Goal: Find specific page/section: Find specific page/section

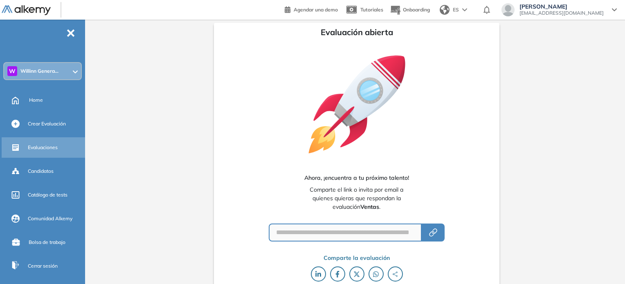
click at [45, 147] on span "Evaluaciones" at bounding box center [43, 147] width 30 height 7
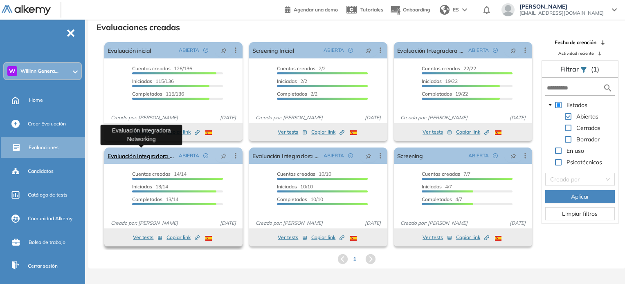
scroll to position [20, 0]
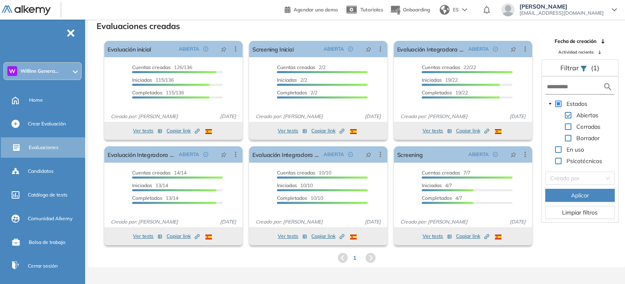
click at [66, 71] on div "W Willinn Genera..." at bounding box center [42, 71] width 77 height 16
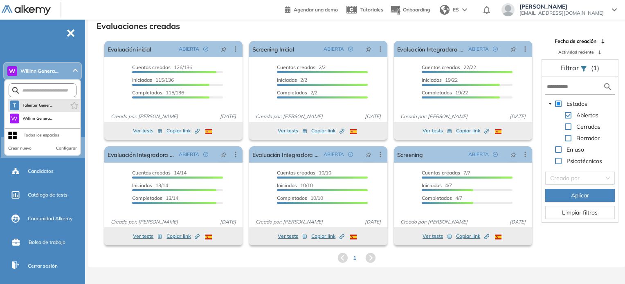
click at [61, 107] on li "T Talenter Gener..." at bounding box center [44, 105] width 72 height 13
click at [39, 108] on span "Talenter Gener..." at bounding box center [38, 105] width 30 height 7
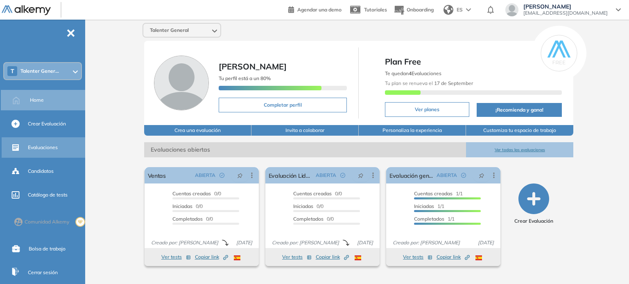
click at [46, 145] on span "Evaluaciones" at bounding box center [43, 147] width 30 height 7
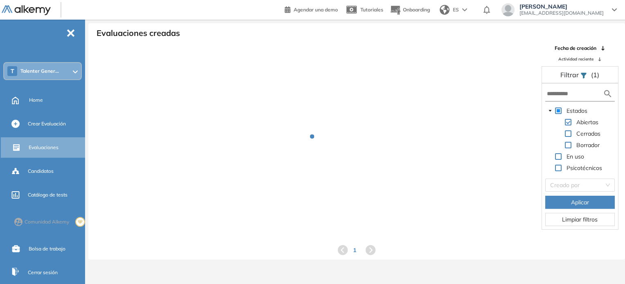
scroll to position [20, 0]
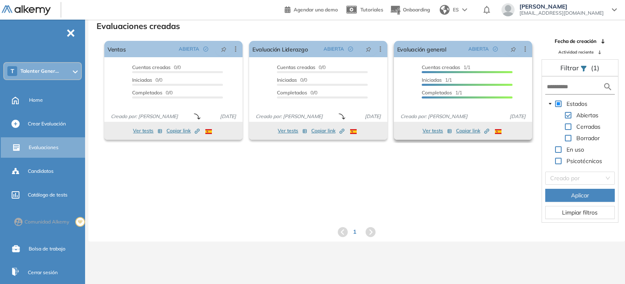
click at [431, 131] on button "Ver tests" at bounding box center [437, 131] width 29 height 10
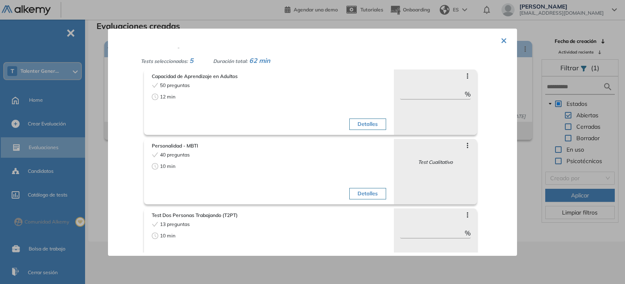
scroll to position [11, 0]
click at [360, 191] on button "Detalles" at bounding box center [368, 194] width 36 height 11
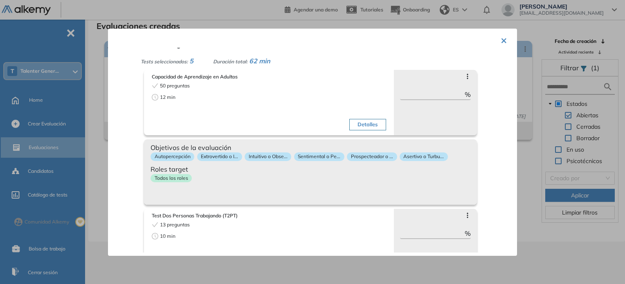
click at [224, 176] on div "Todos los roles" at bounding box center [311, 180] width 320 height 12
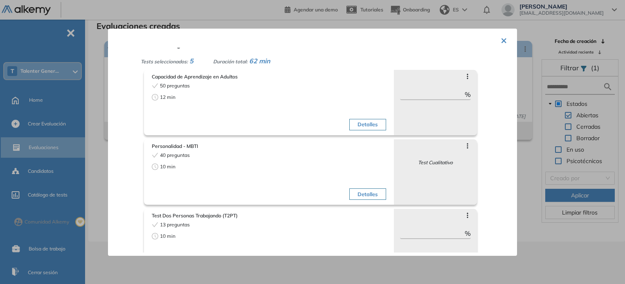
click at [465, 147] on icon at bounding box center [468, 146] width 7 height 7
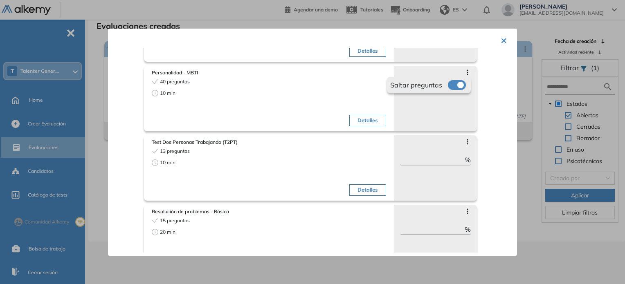
scroll to position [134, 0]
